Goal: Task Accomplishment & Management: Use online tool/utility

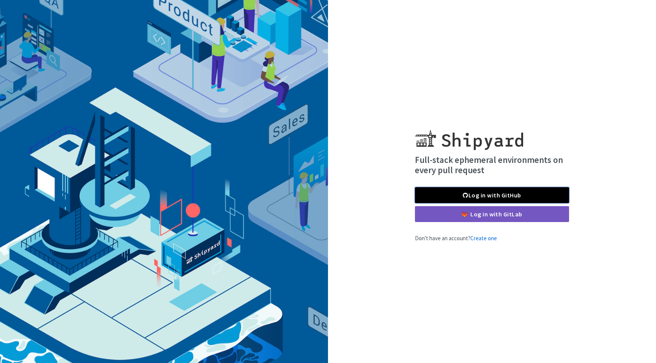
click at [508, 200] on link "Log in with GitHub" at bounding box center [492, 195] width 154 height 16
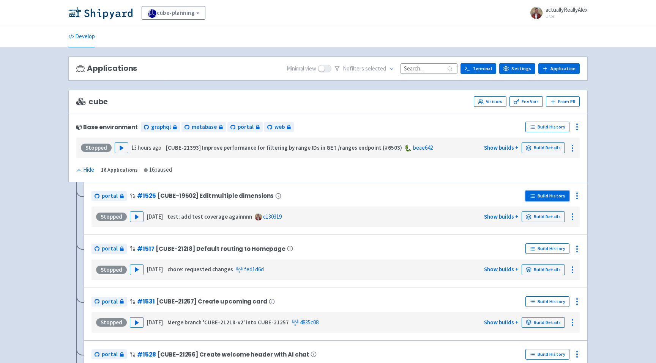
click at [548, 194] on link "Build History" at bounding box center [547, 196] width 44 height 11
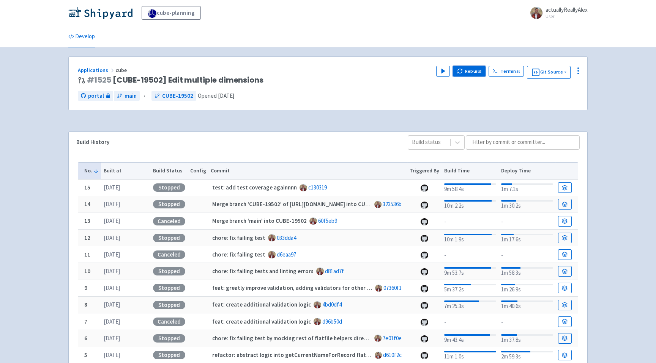
click at [472, 69] on button "Rebuild" at bounding box center [469, 71] width 33 height 11
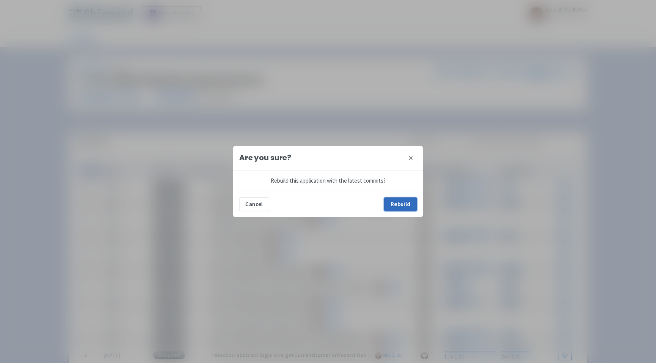
click at [404, 208] on button "Rebuild" at bounding box center [400, 205] width 33 height 14
